Goal: Task Accomplishment & Management: Manage account settings

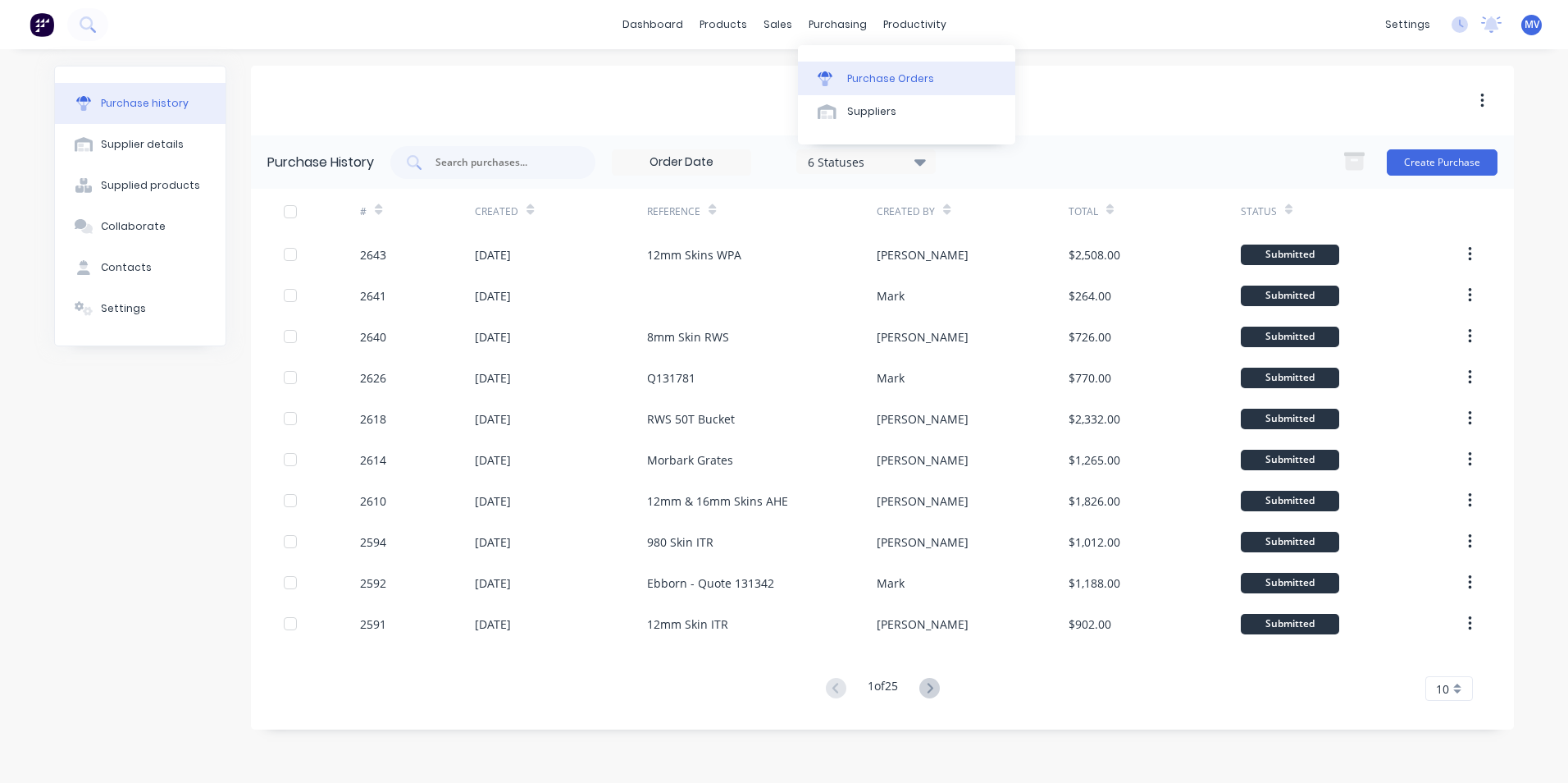
click at [871, 78] on div "Purchase Orders" at bounding box center [891, 79] width 87 height 15
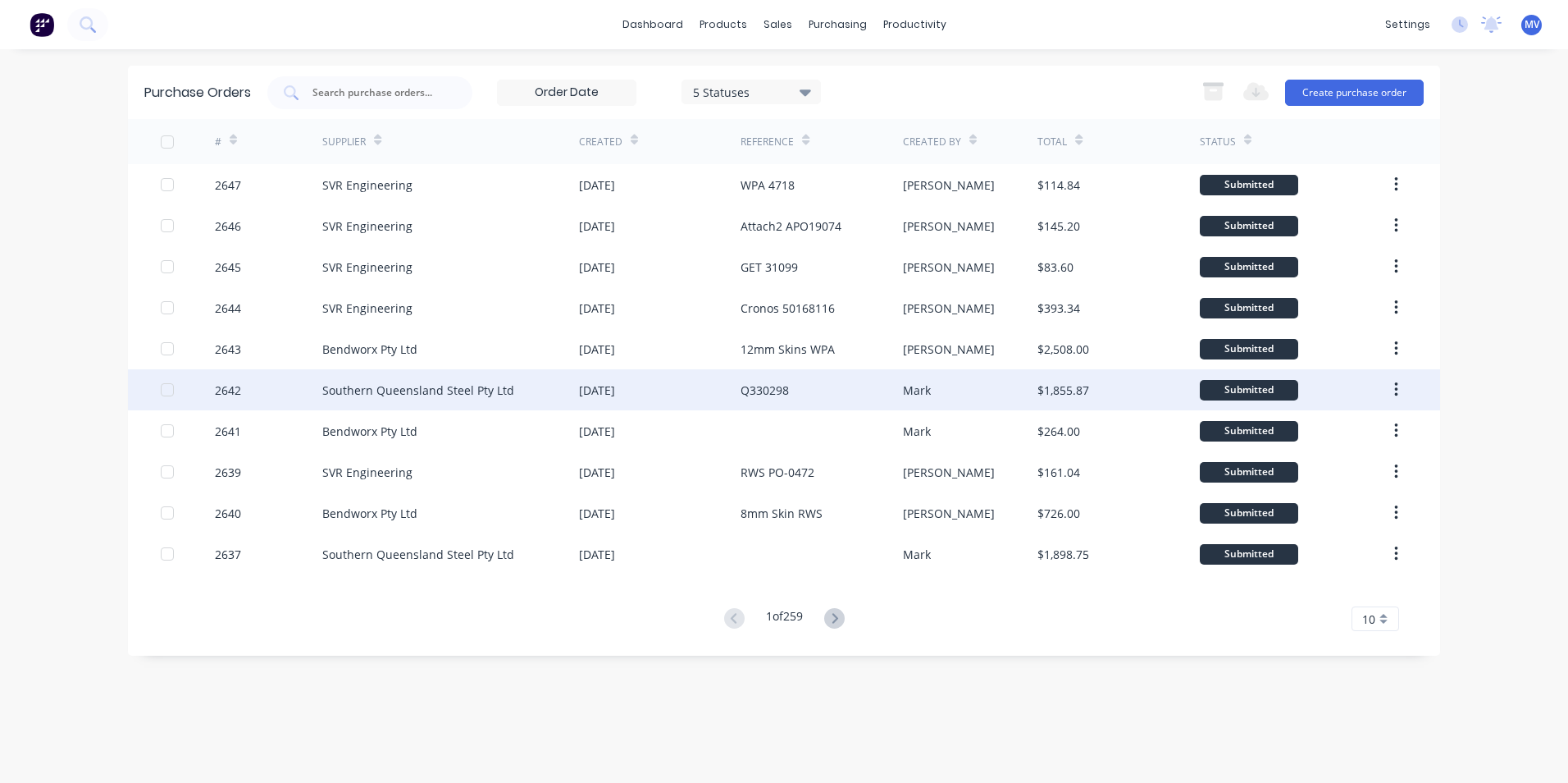
click at [462, 387] on div "Southern Queensland Steel Pty Ltd" at bounding box center [418, 390] width 192 height 17
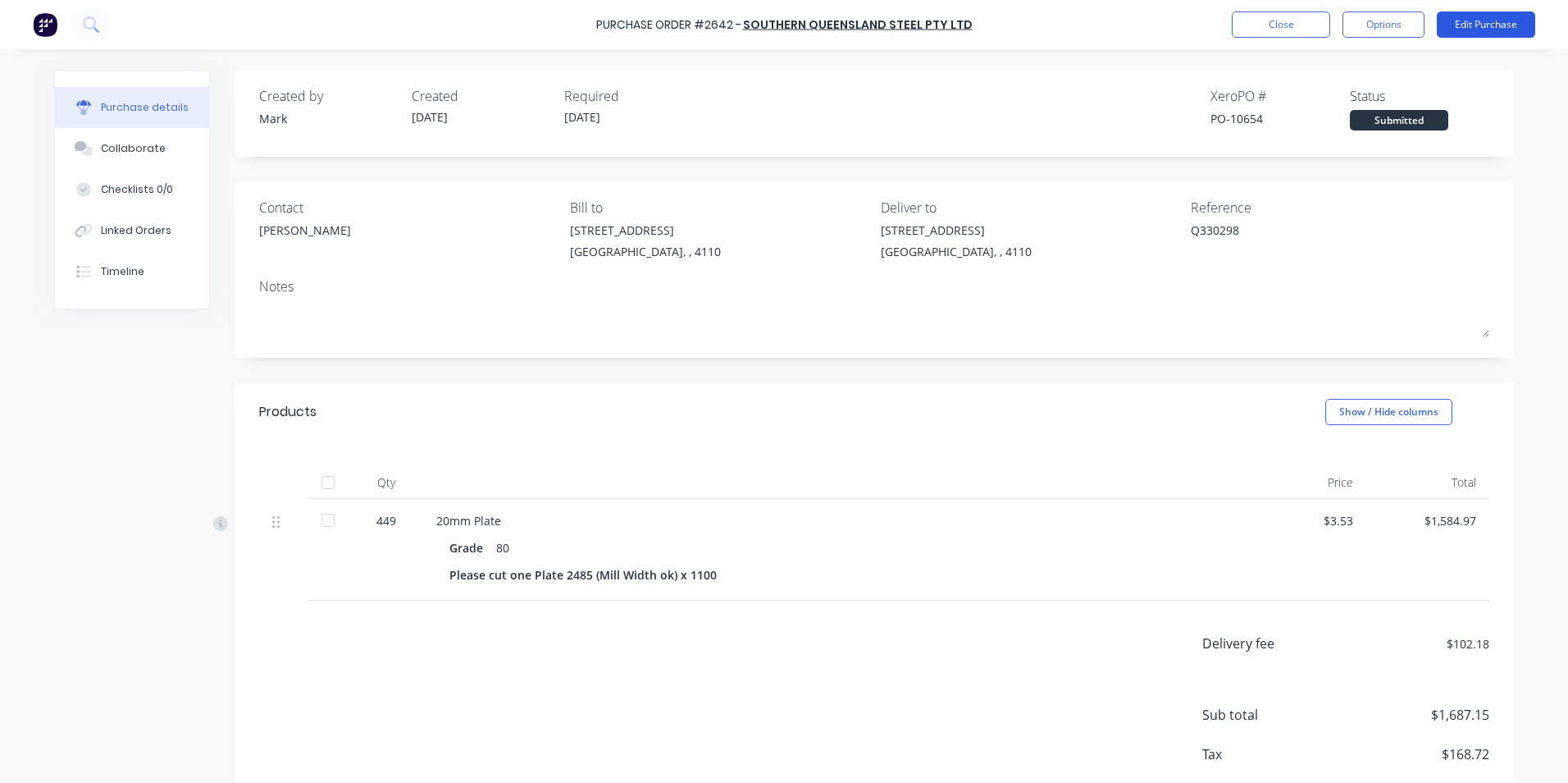
click at [1474, 18] on button "Edit Purchase" at bounding box center [1486, 25] width 99 height 27
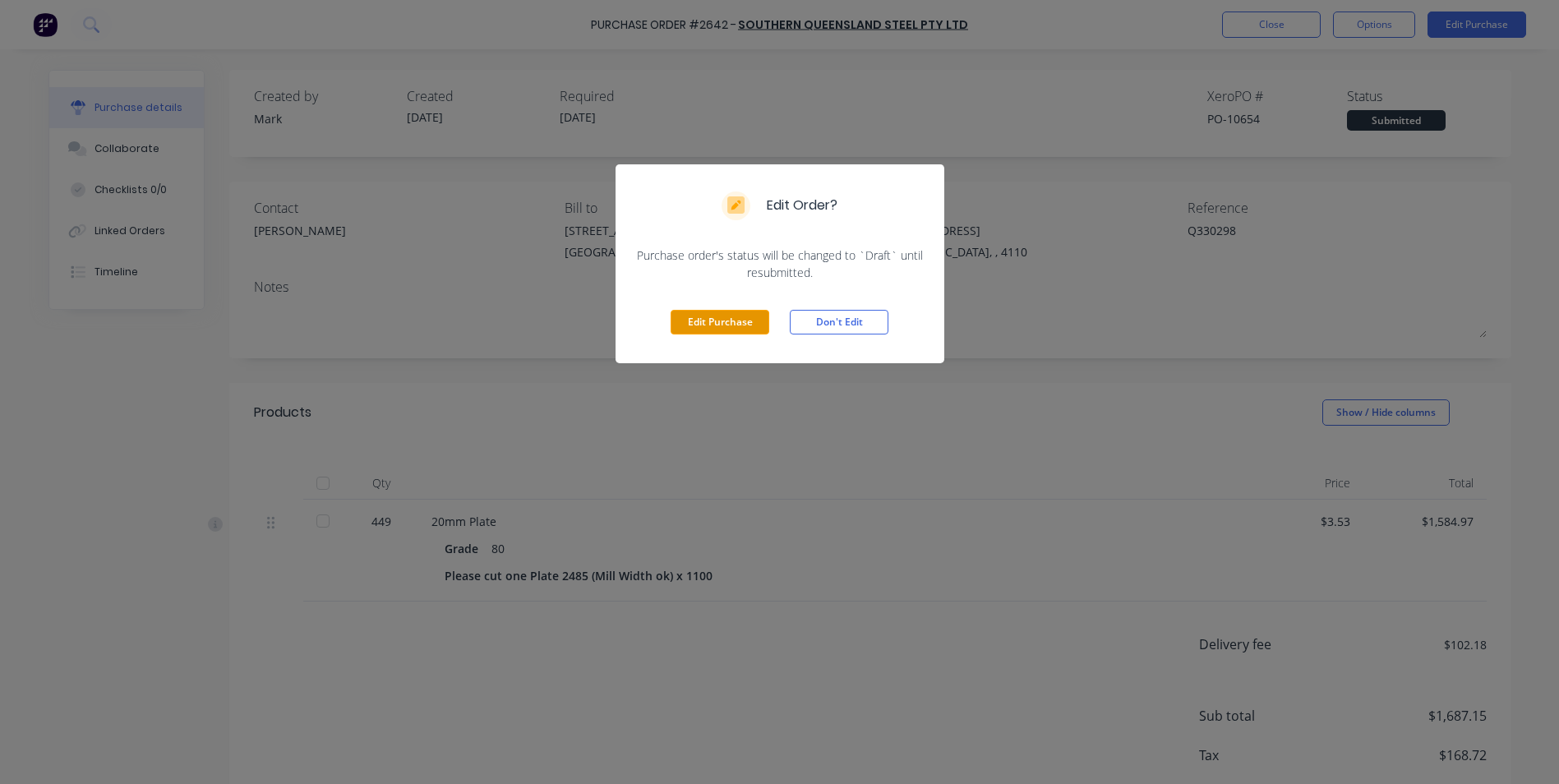
click at [720, 317] on button "Edit Purchase" at bounding box center [721, 322] width 99 height 25
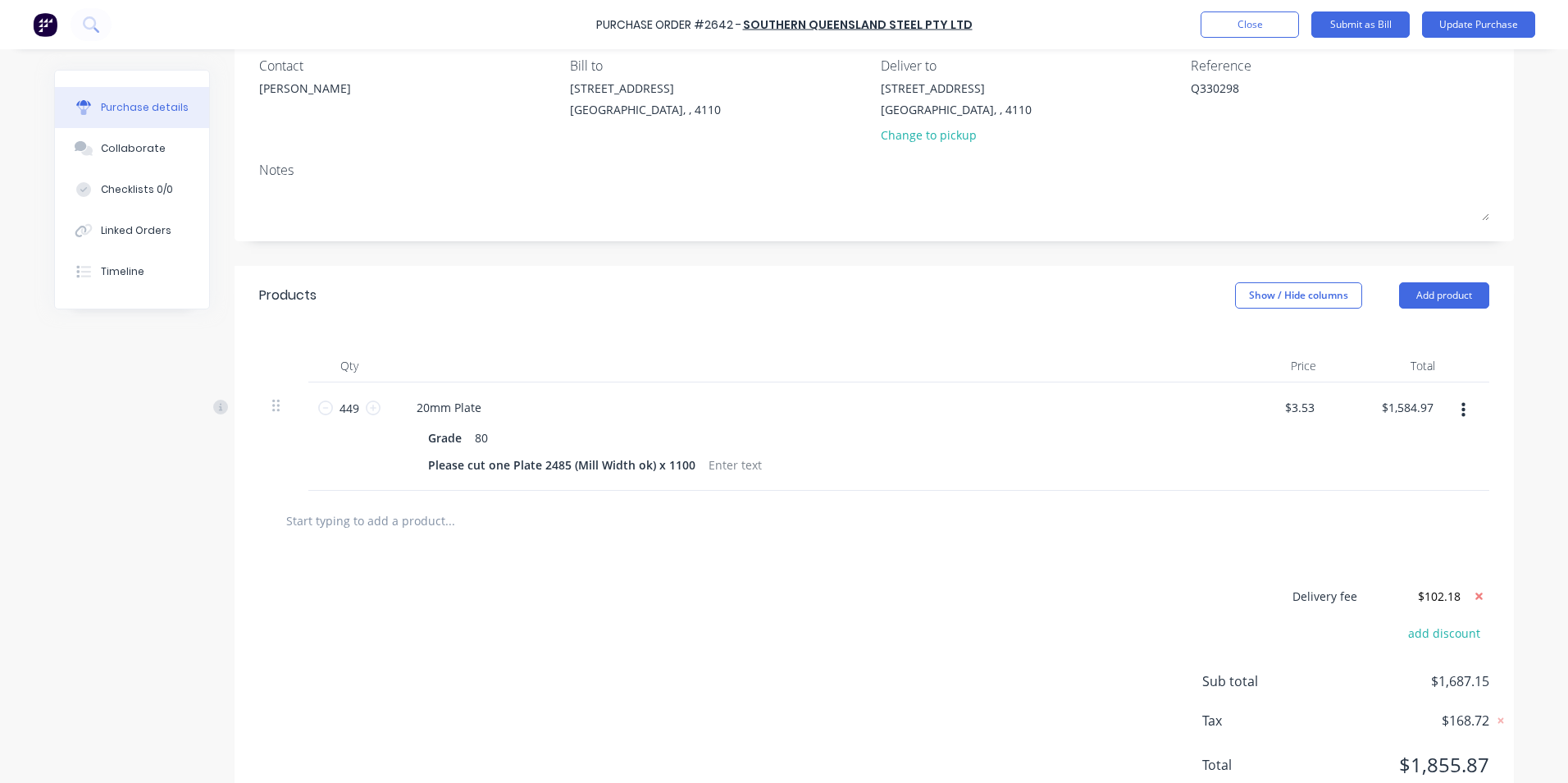
scroll to position [164, 0]
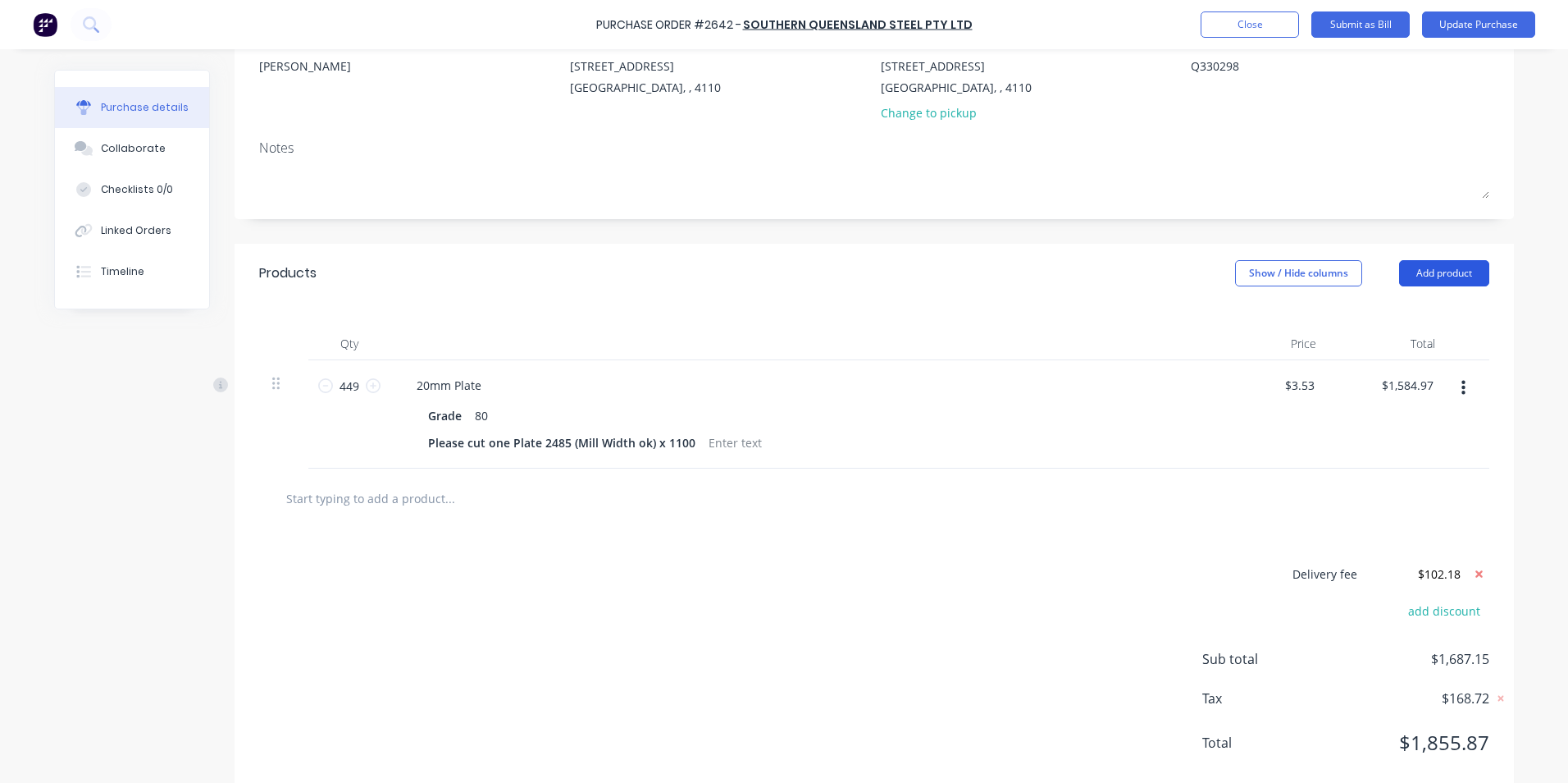
click at [1434, 270] on button "Add product" at bounding box center [1444, 273] width 90 height 27
click at [1431, 308] on div "Product catalogue" at bounding box center [1411, 315] width 126 height 24
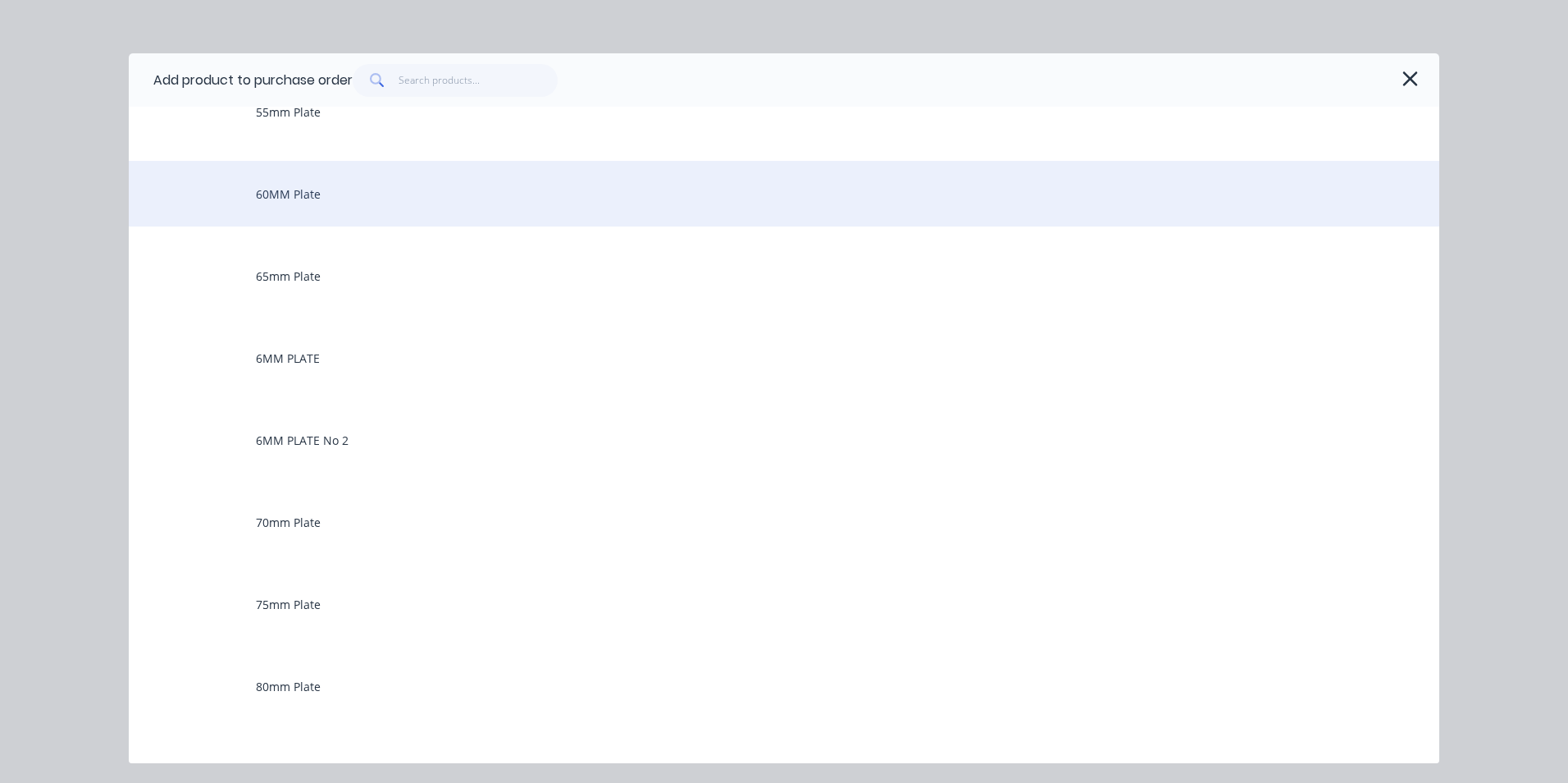
scroll to position [985, 0]
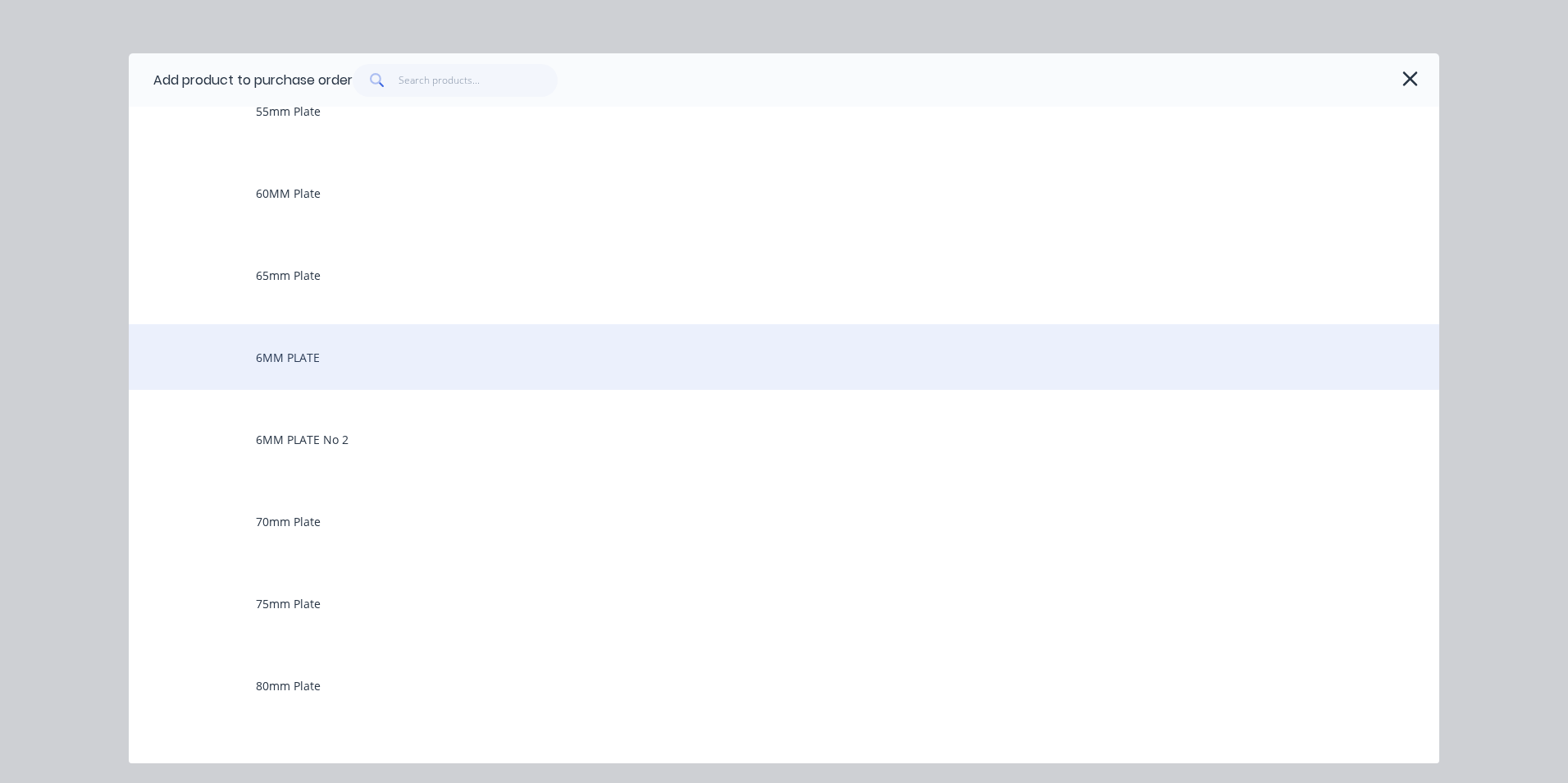
click at [287, 353] on div "6MM PLATE" at bounding box center [784, 357] width 1311 height 65
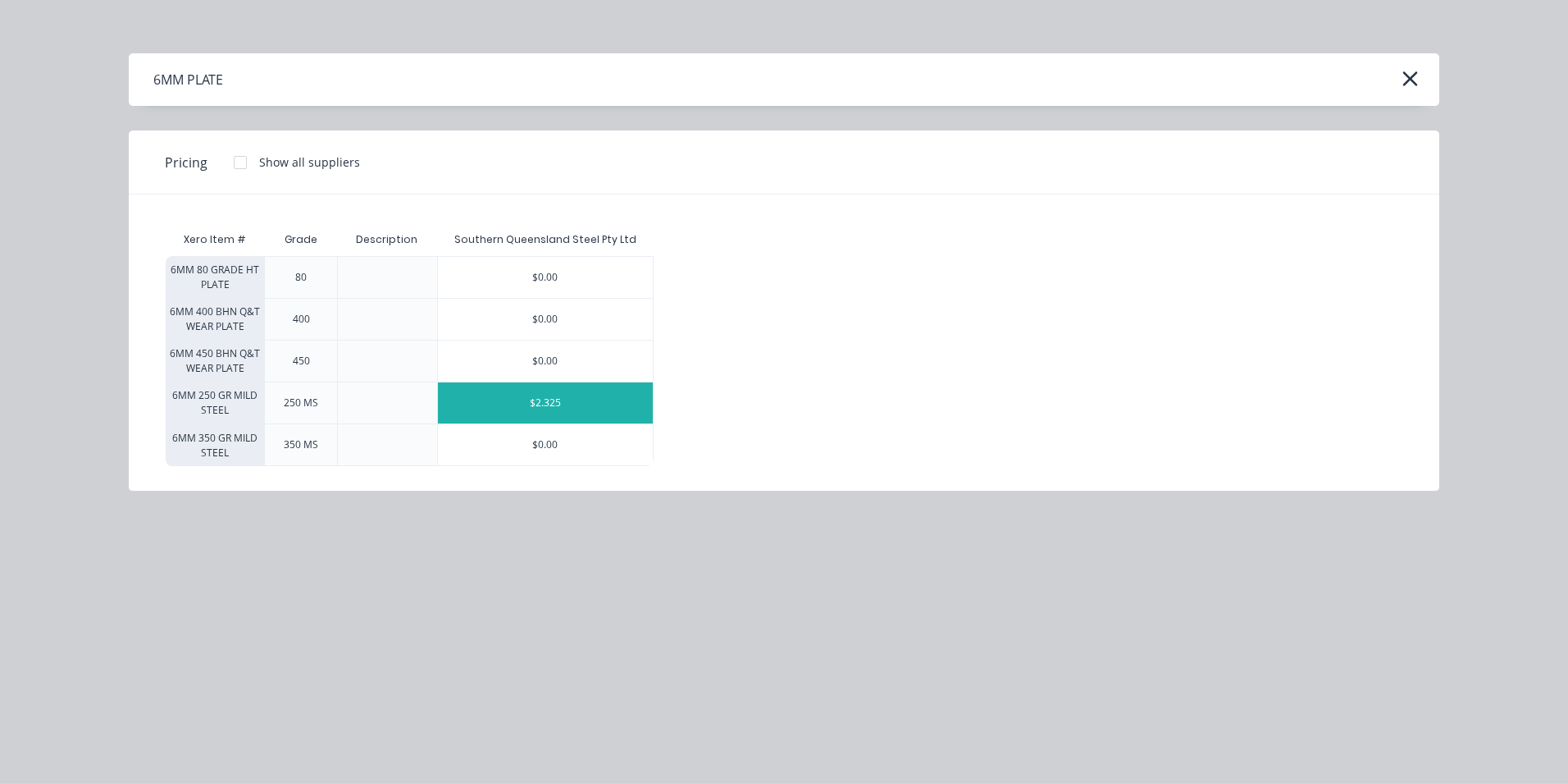
click at [607, 402] on div "$2.325" at bounding box center [545, 402] width 215 height 41
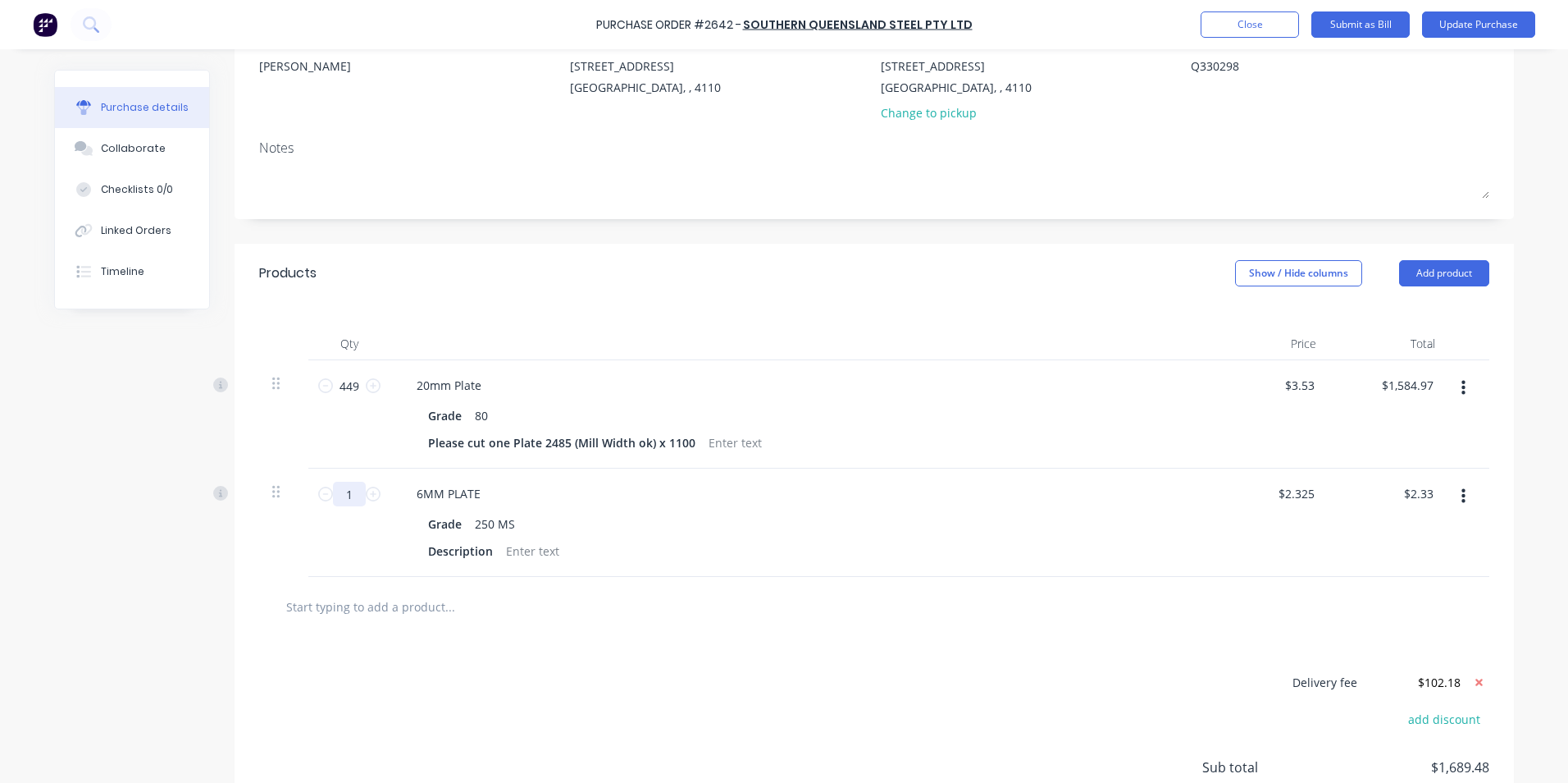
click at [339, 494] on input "1" at bounding box center [349, 494] width 33 height 25
type textarea "x"
type input "4"
type input "$9.30"
type textarea "x"
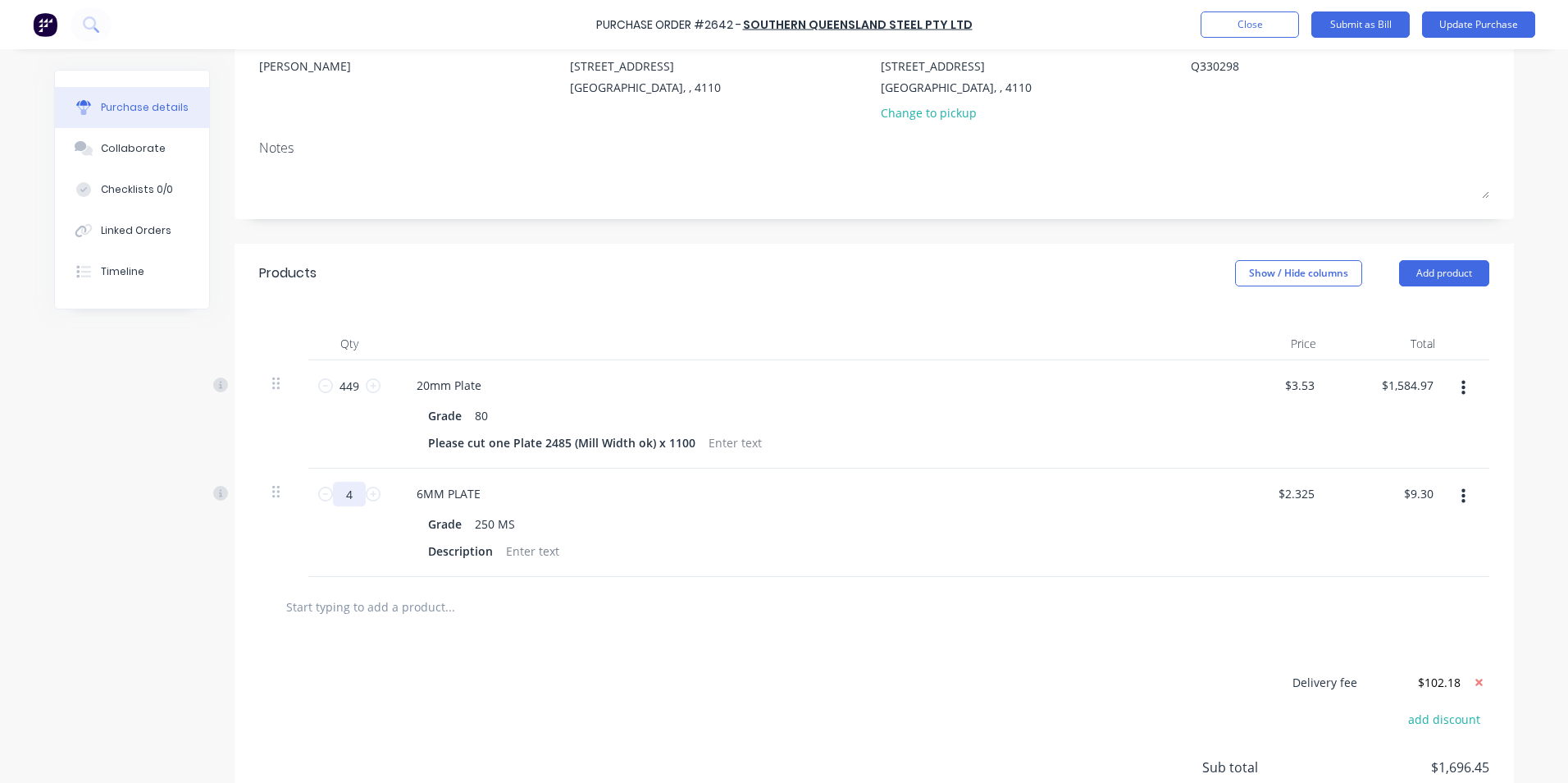
type input "42"
type input "$97.65"
type textarea "x"
type input "424"
type input "$985.80"
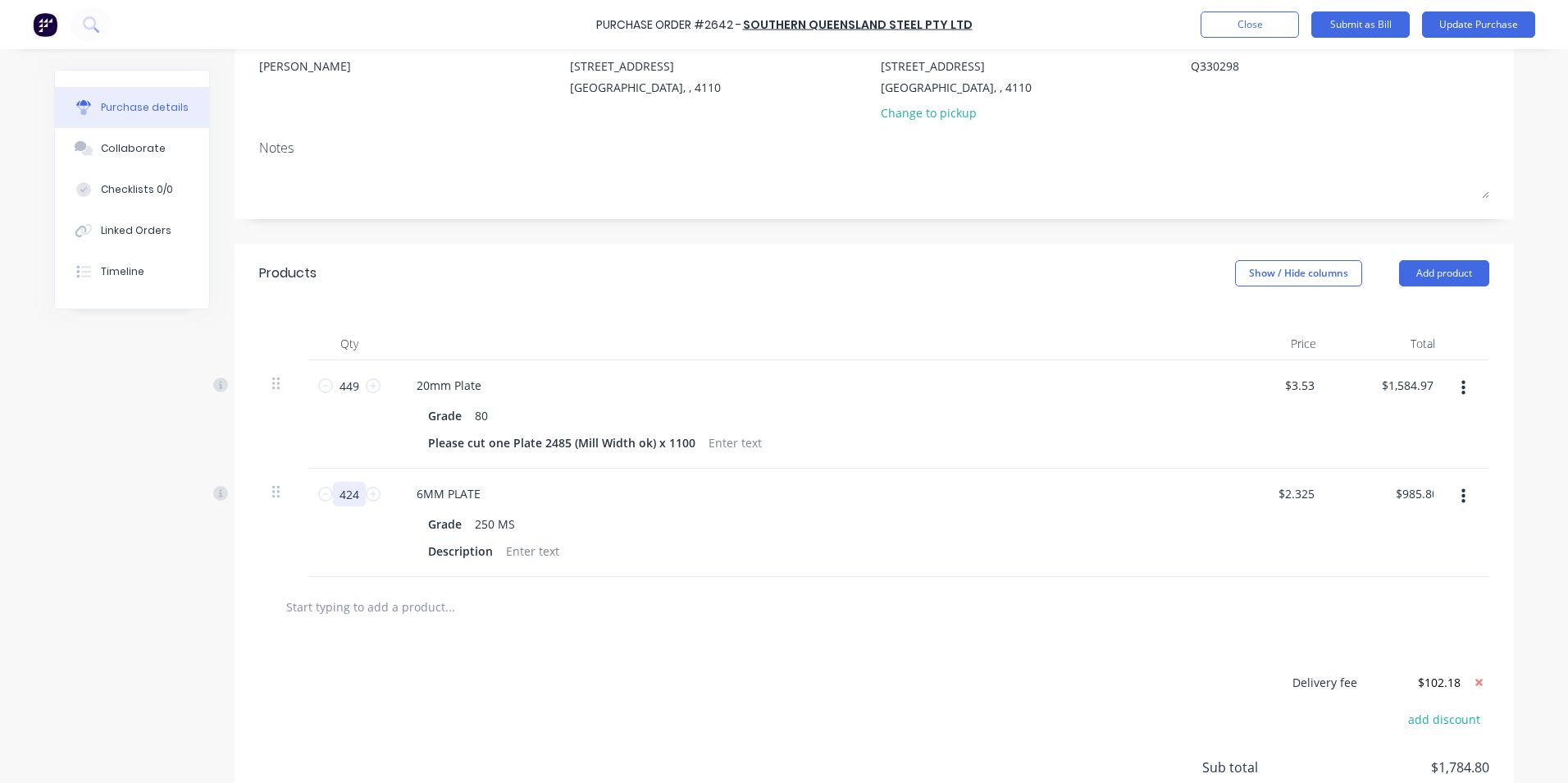
type textarea "x"
type input "424"
type textarea "x"
drag, startPoint x: 419, startPoint y: 550, endPoint x: 491, endPoint y: 551, distance: 72.0
click at [491, 551] on div "Description" at bounding box center [460, 550] width 78 height 24
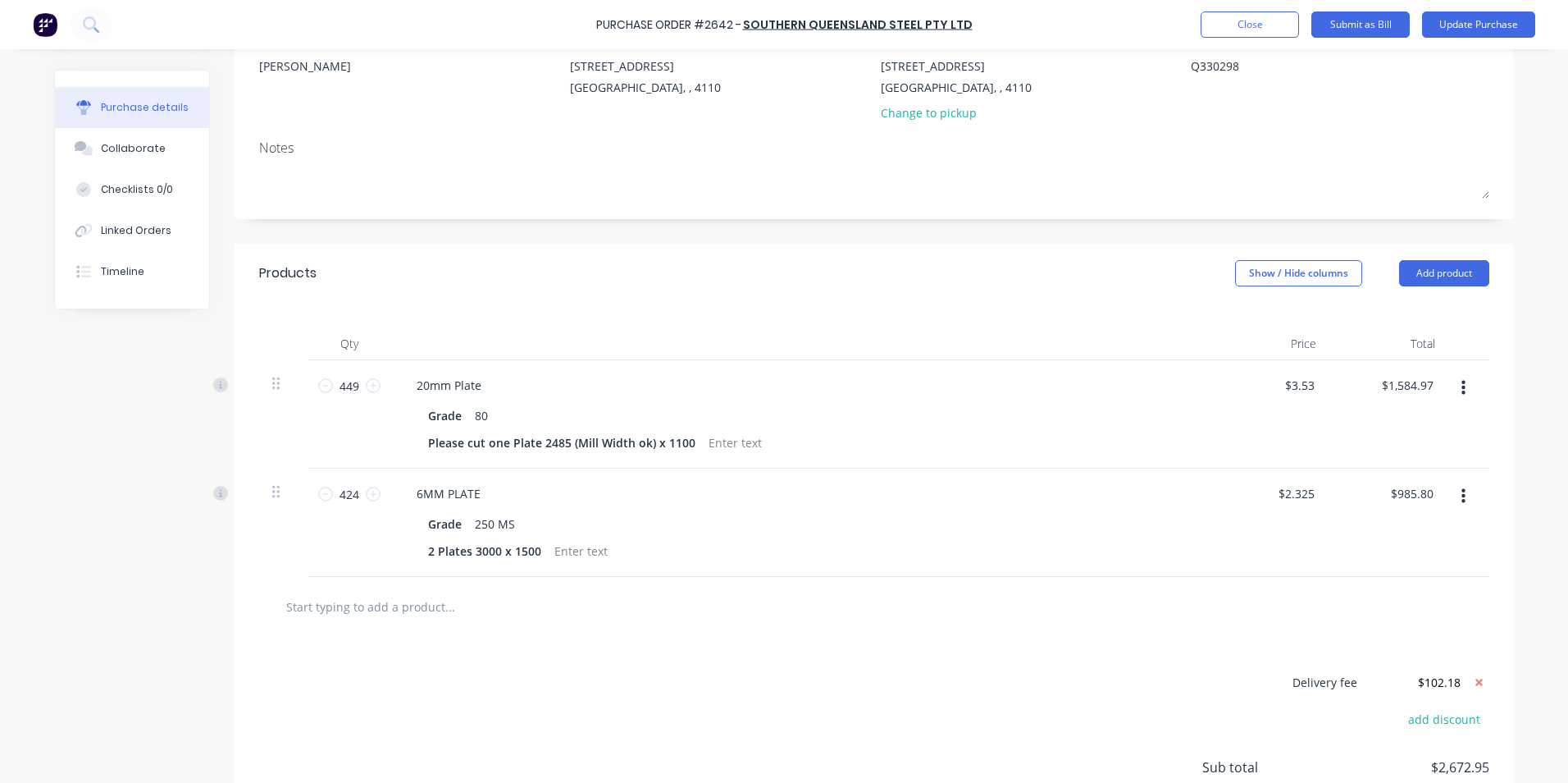
type textarea "x"
type input "2.33"
type textarea "x"
drag, startPoint x: 1284, startPoint y: 493, endPoint x: 1346, endPoint y: 497, distance: 62.1
click at [1346, 497] on div "424 424 6MM PLATE Grade 250 MS 2 Plates 3000 x 1500 2.33 2.33 $985.80 $985.80" at bounding box center [874, 523] width 1230 height 108
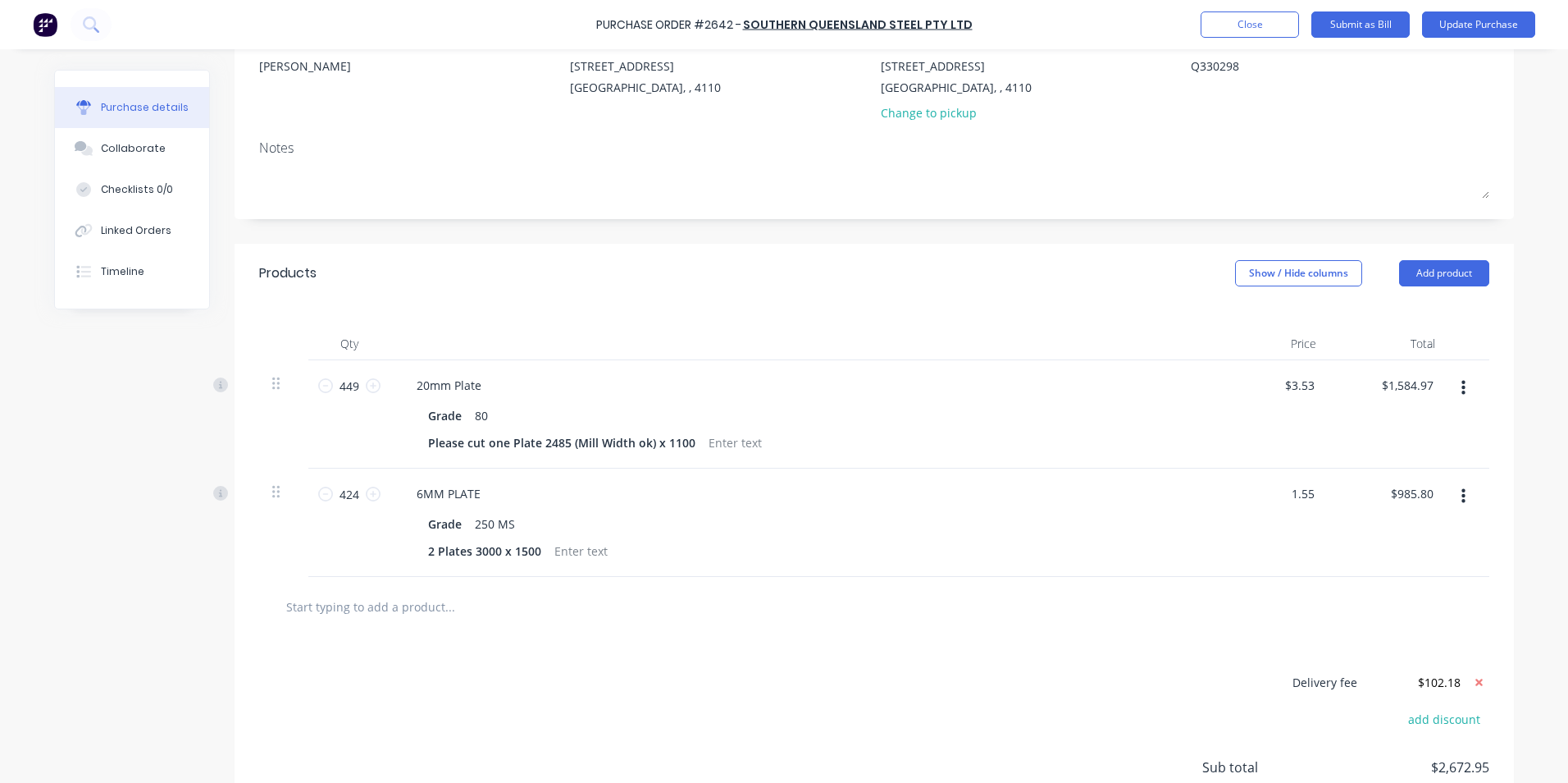
type input "1.55"
type textarea "x"
type input "$1.55"
type input "$657.20"
click at [1313, 553] on div "$1.55 1.55" at bounding box center [1269, 523] width 119 height 108
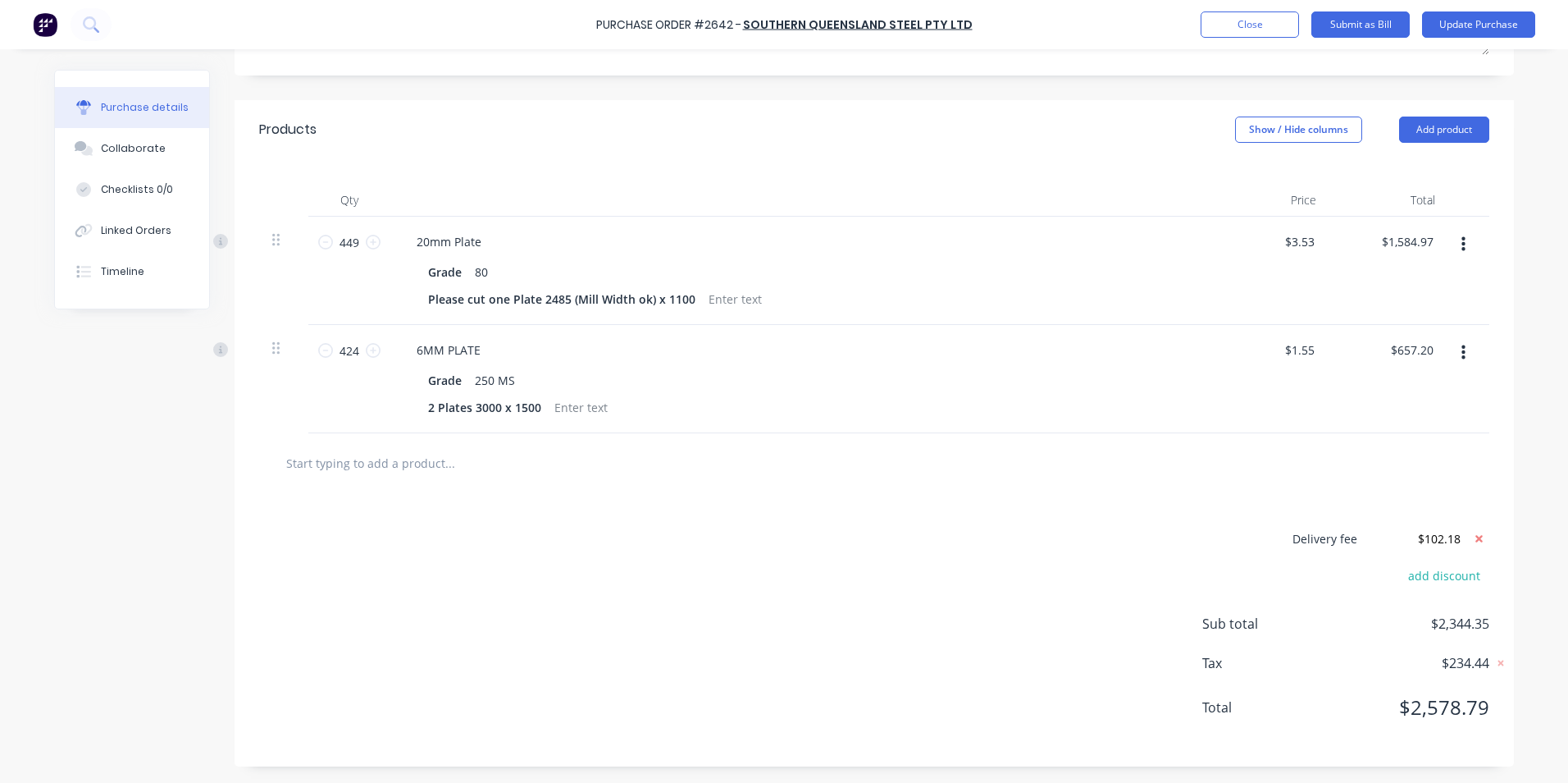
scroll to position [0, 0]
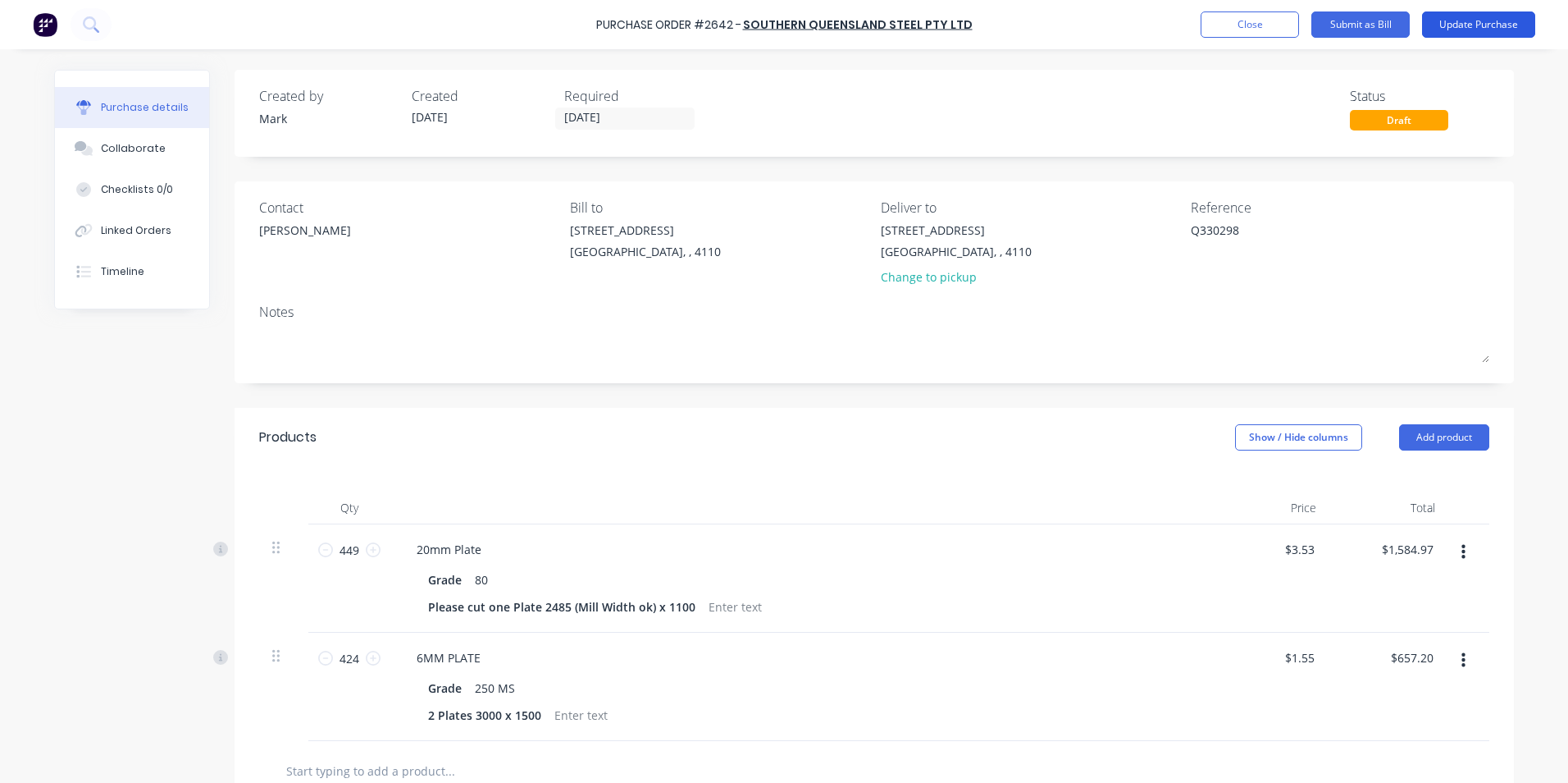
click at [1477, 21] on button "Update Purchase" at bounding box center [1478, 25] width 113 height 27
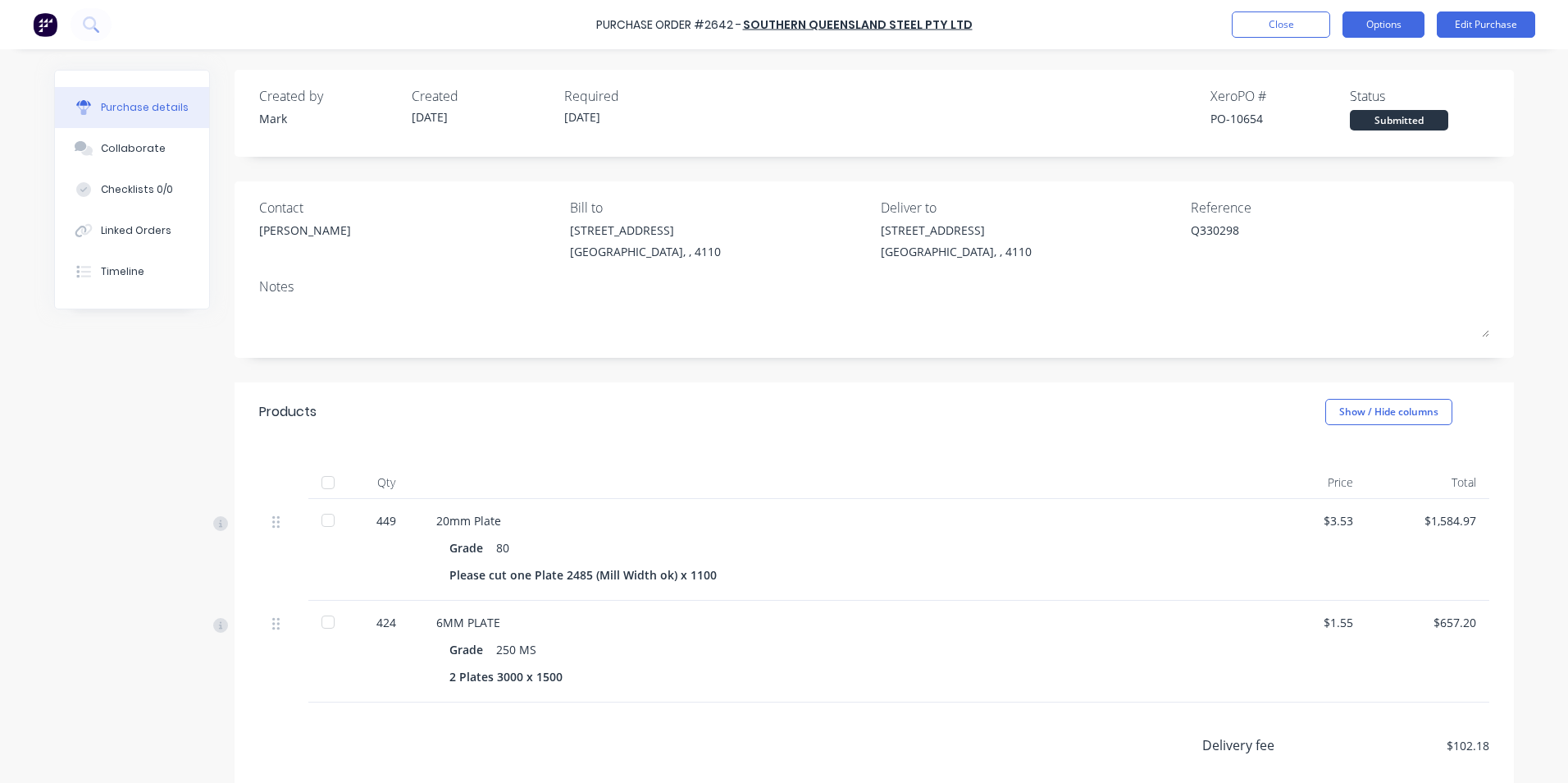
click at [1374, 23] on button "Options" at bounding box center [1384, 25] width 82 height 27
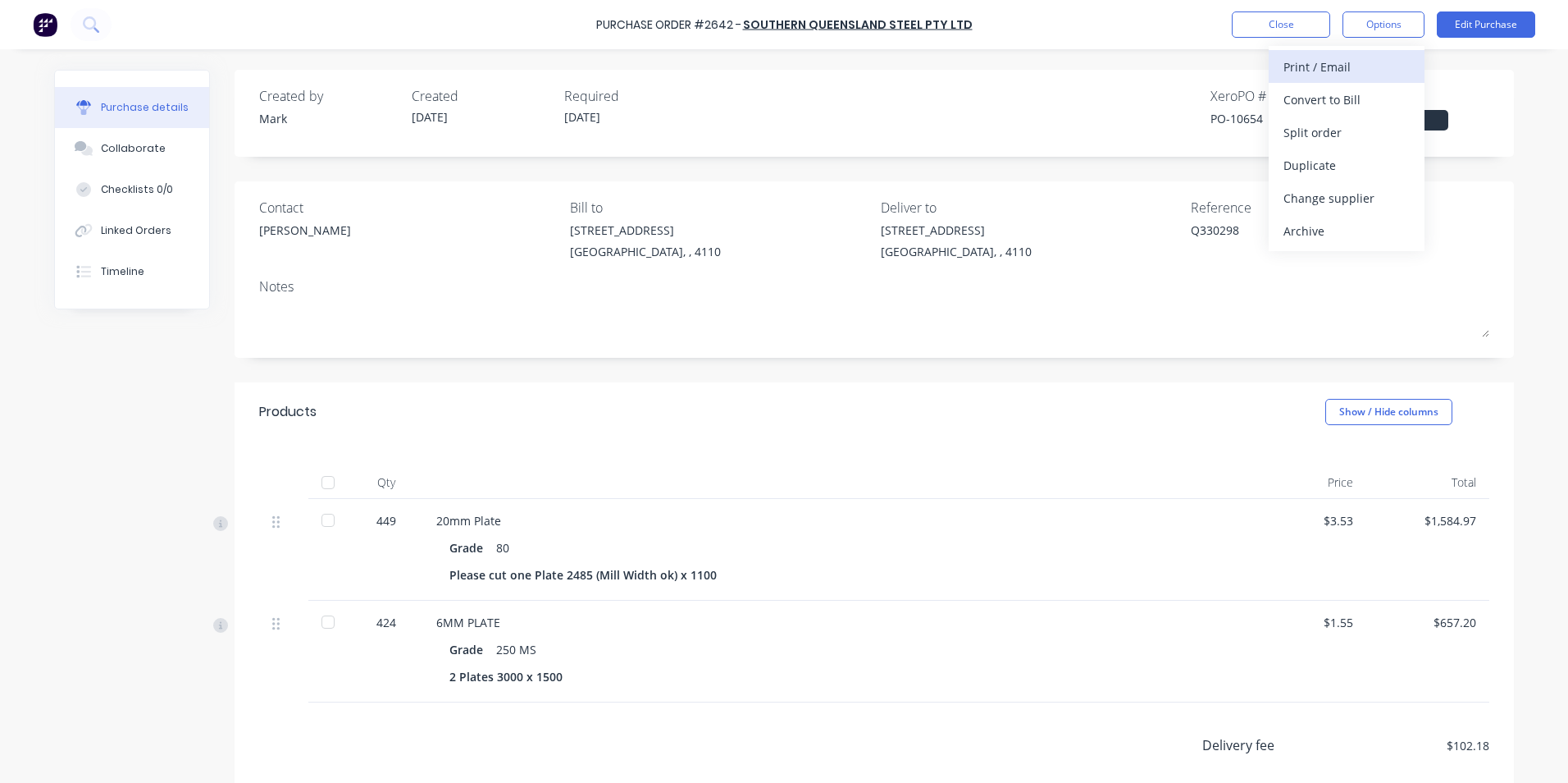
click at [1315, 63] on div "Print / Email" at bounding box center [1346, 66] width 126 height 24
click at [1312, 95] on div "With pricing" at bounding box center [1346, 100] width 126 height 24
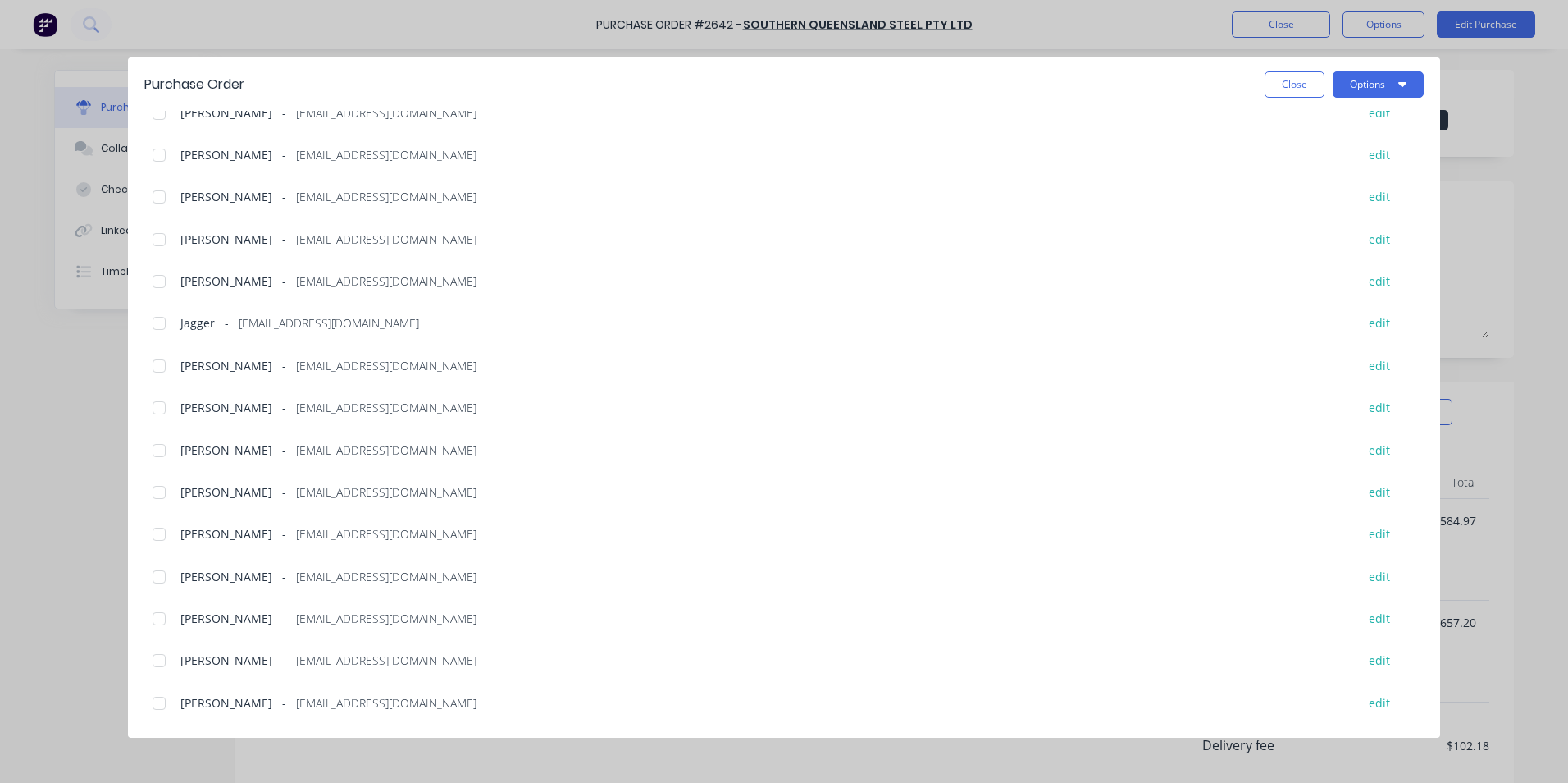
scroll to position [493, 0]
click at [157, 575] on div at bounding box center [158, 576] width 33 height 33
click at [1368, 82] on button "Options" at bounding box center [1378, 84] width 91 height 27
click at [1300, 122] on div "Preview" at bounding box center [1345, 125] width 126 height 24
click at [1370, 82] on button "Options" at bounding box center [1378, 84] width 91 height 27
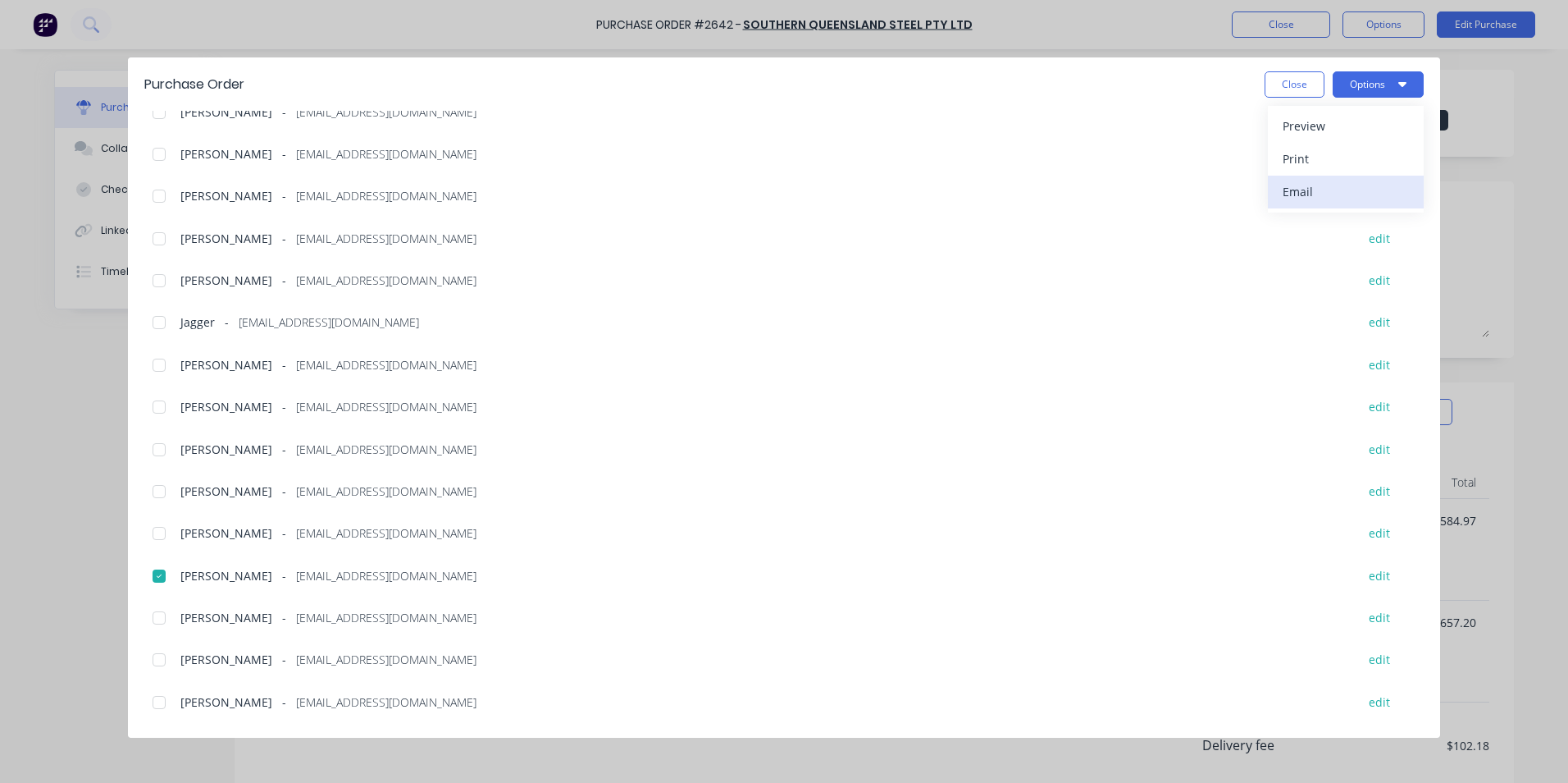
click at [1304, 187] on div "Email" at bounding box center [1345, 191] width 126 height 24
click at [1285, 84] on button "Close" at bounding box center [1294, 84] width 60 height 27
type textarea "x"
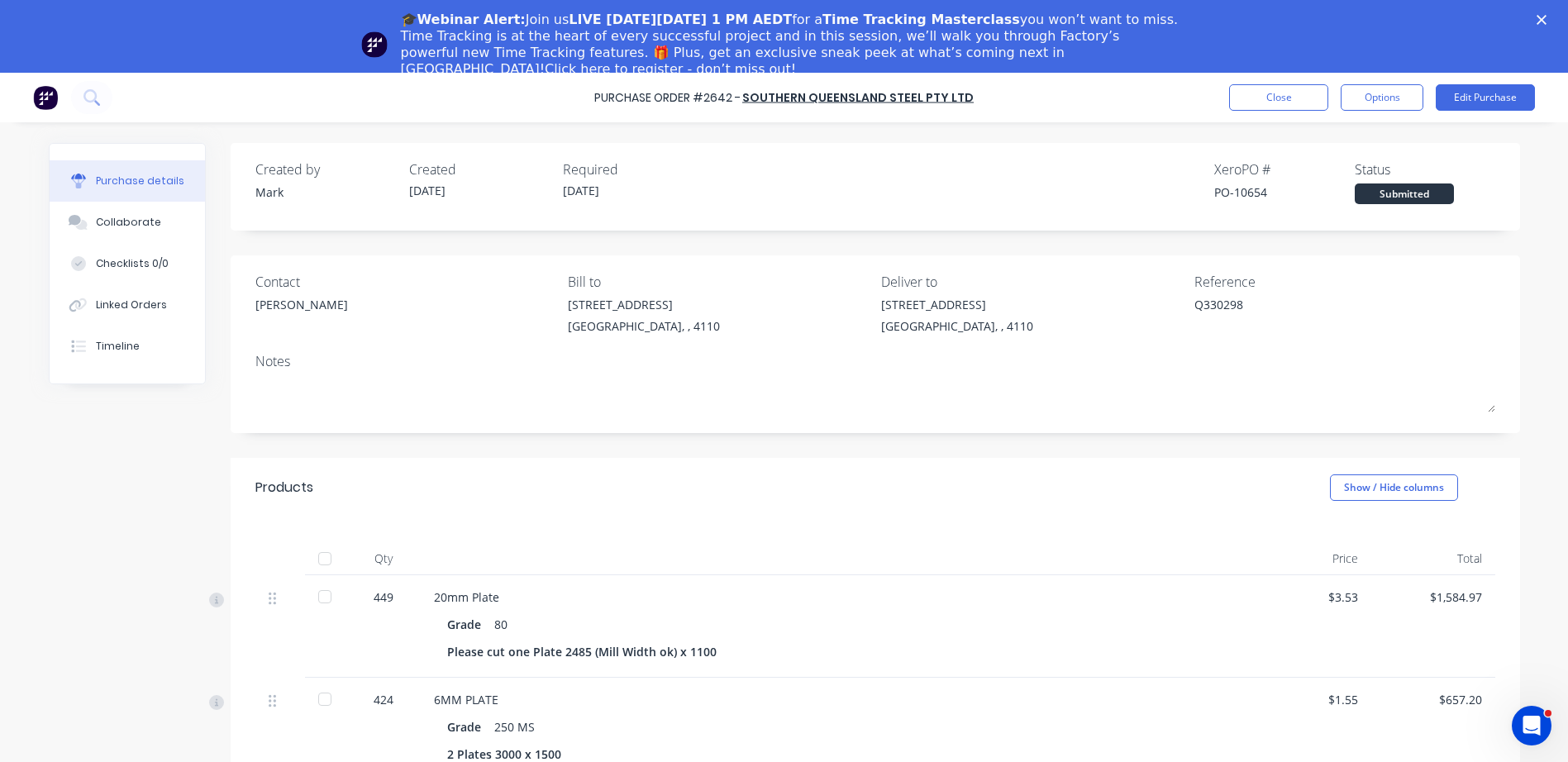
type textarea "x"
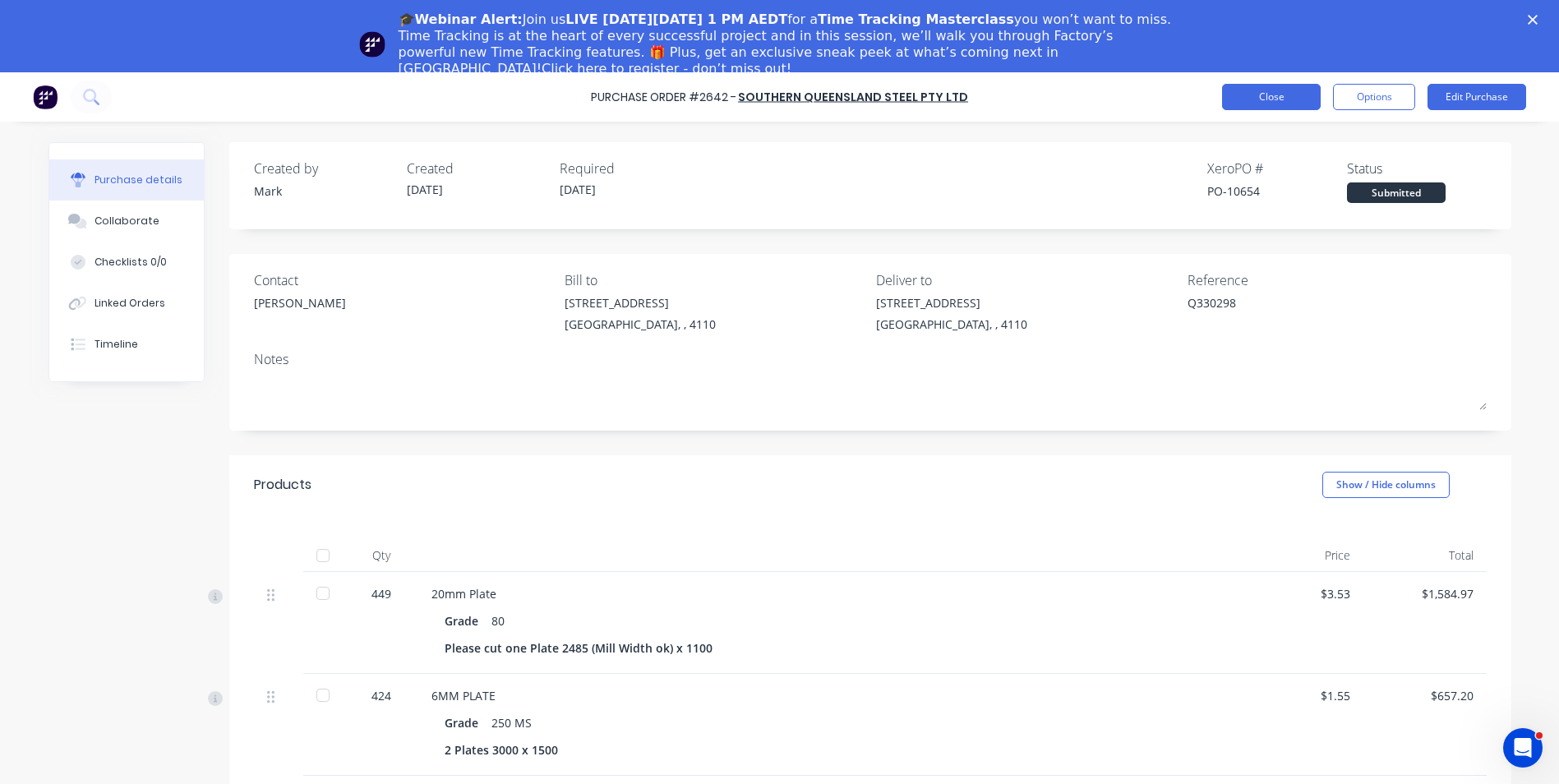
click at [1282, 94] on button "Close" at bounding box center [1272, 97] width 99 height 27
